Goal: Ask a question

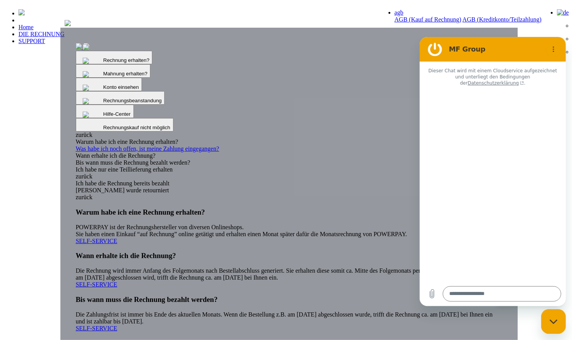
click at [534, 86] on div "Dieser Chat wird mit einem Cloudservice aufgezeichnet und unterliegt den Beding…" at bounding box center [492, 171] width 146 height 220
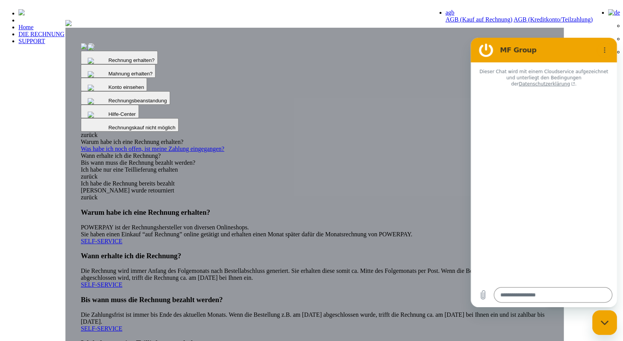
click at [72, 26] on img at bounding box center [68, 23] width 6 height 6
click at [562, 138] on div "Dieser Chat wird mit einem Cloudservice aufgezeichnet und unterliegt den Beding…" at bounding box center [543, 172] width 146 height 220
type textarea "*"
